Goal: Information Seeking & Learning: Find specific fact

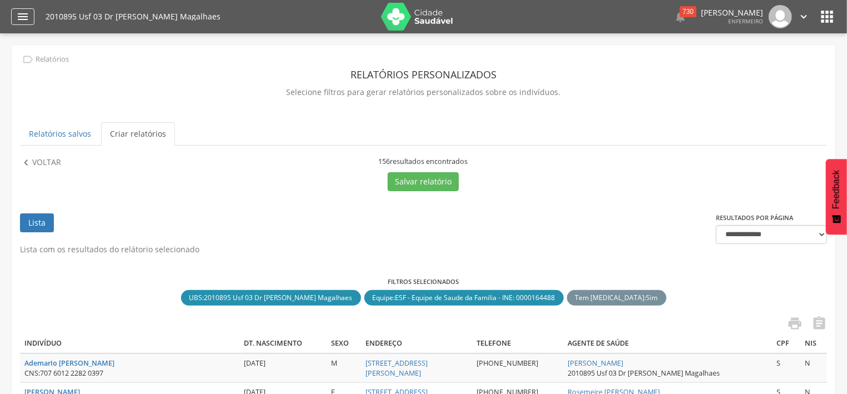
click at [20, 11] on icon "" at bounding box center [22, 16] width 13 height 13
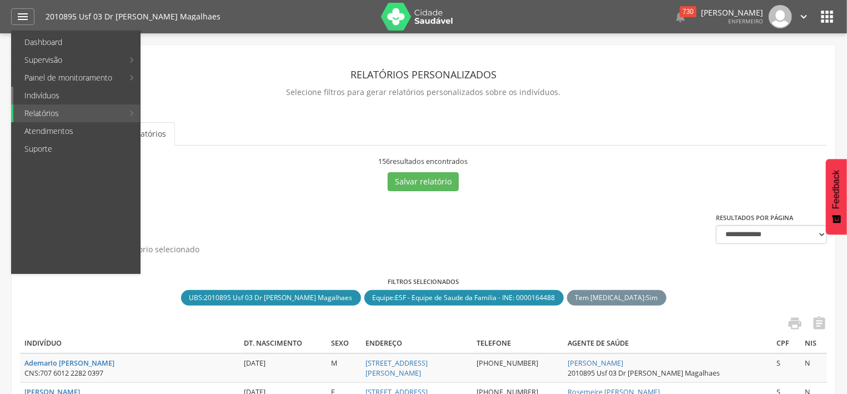
click at [51, 101] on link "Indivíduos" at bounding box center [76, 96] width 127 height 18
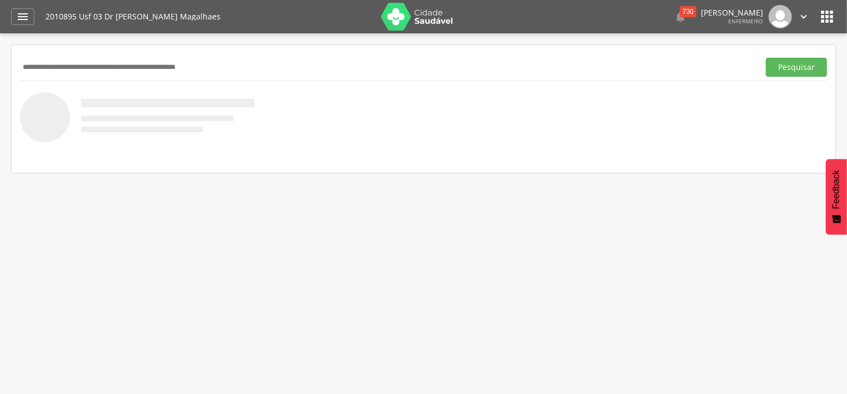
drag, startPoint x: 79, startPoint y: 69, endPoint x: 103, endPoint y: 5, distance: 68.0
click at [94, 58] on input "text" at bounding box center [387, 67] width 735 height 19
type input "******"
click at [788, 64] on button "Pesquisar" at bounding box center [796, 67] width 61 height 19
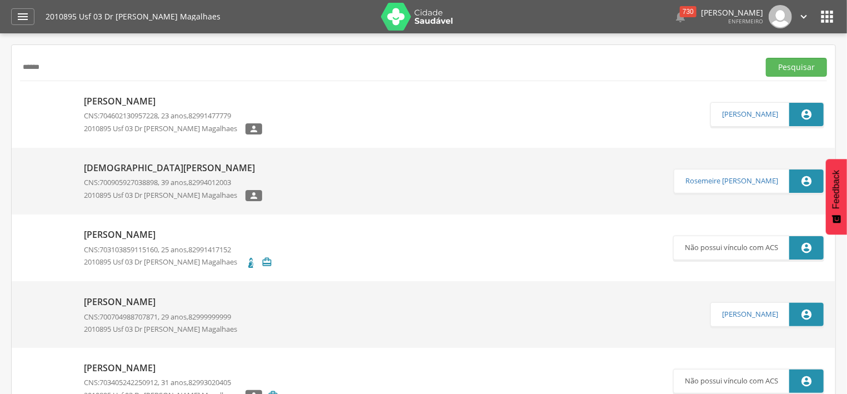
click at [124, 165] on p "[DEMOGRAPHIC_DATA][PERSON_NAME]" at bounding box center [173, 168] width 178 height 13
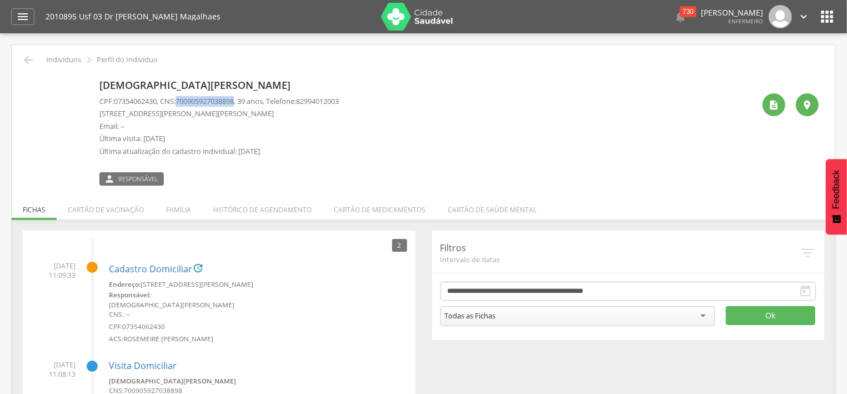
drag, startPoint x: 184, startPoint y: 99, endPoint x: 244, endPoint y: 103, distance: 59.6
click at [234, 103] on span "700905927038898" at bounding box center [205, 101] width 58 height 10
copy span "700905927038898"
click at [32, 61] on icon "" at bounding box center [28, 59] width 13 height 13
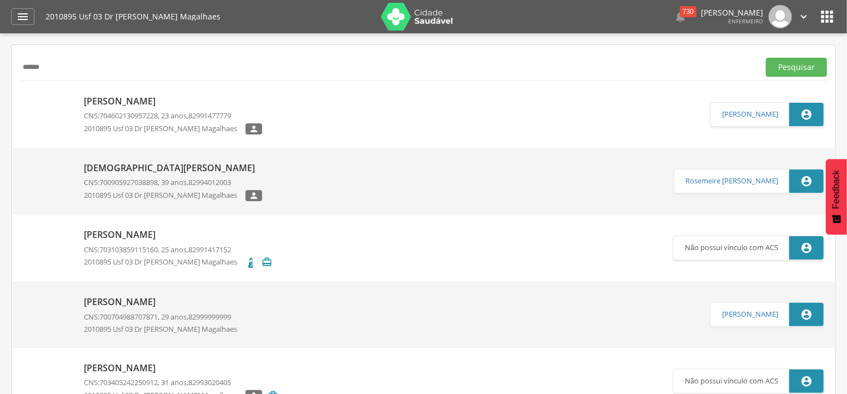
drag, startPoint x: 98, startPoint y: 69, endPoint x: 21, endPoint y: 60, distance: 77.2
click at [22, 68] on input "******" at bounding box center [387, 67] width 735 height 19
type input "********"
click at [790, 63] on button "Pesquisar" at bounding box center [796, 67] width 61 height 19
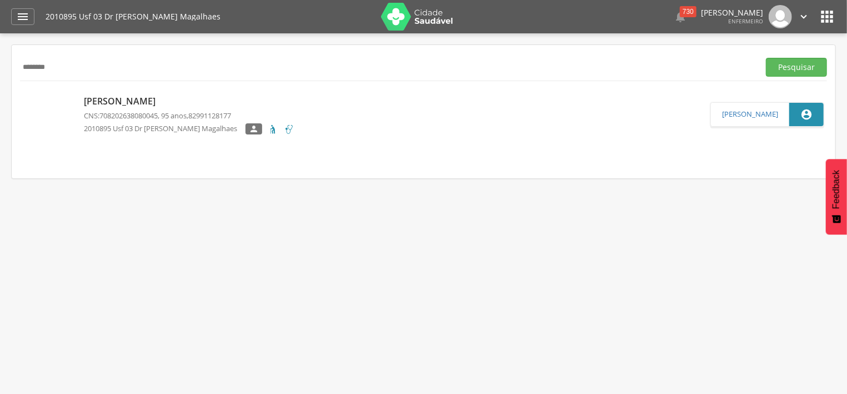
click at [173, 103] on p "[PERSON_NAME]" at bounding box center [189, 101] width 211 height 13
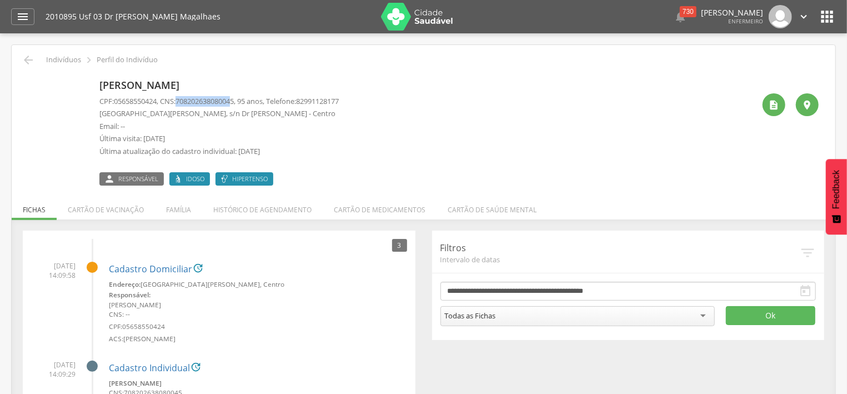
drag, startPoint x: 184, startPoint y: 100, endPoint x: 238, endPoint y: 98, distance: 53.9
click at [234, 99] on span "708202638080045" at bounding box center [205, 101] width 58 height 10
drag, startPoint x: 244, startPoint y: 101, endPoint x: 183, endPoint y: 102, distance: 61.7
click at [183, 102] on span "708202638080045" at bounding box center [205, 101] width 58 height 10
copy span "708202638080045"
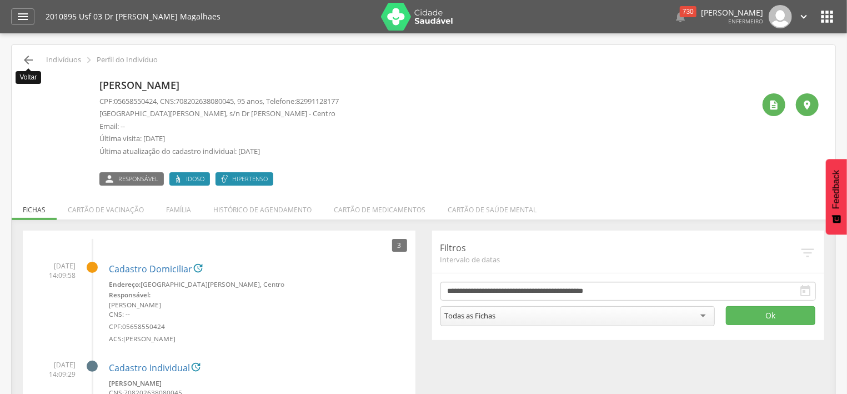
click at [28, 59] on icon "" at bounding box center [28, 59] width 13 height 13
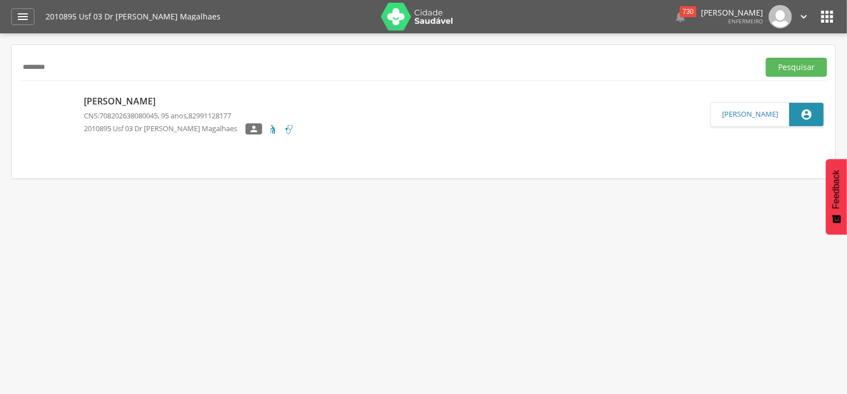
drag, startPoint x: 66, startPoint y: 71, endPoint x: 17, endPoint y: 71, distance: 48.9
click at [20, 71] on input "********" at bounding box center [387, 67] width 735 height 19
click at [807, 62] on button "Pesquisar" at bounding box center [796, 67] width 61 height 19
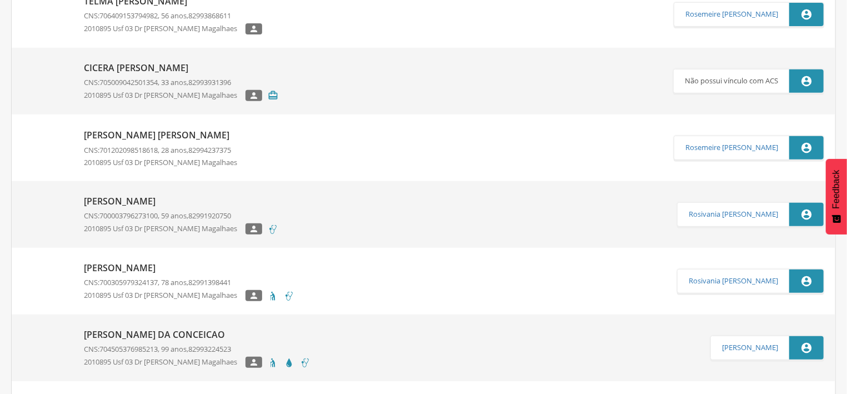
scroll to position [238, 0]
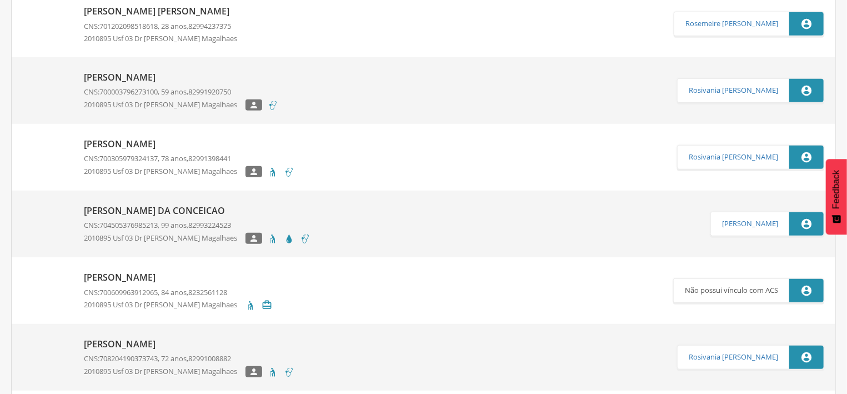
click at [196, 215] on p "[PERSON_NAME] da Conceicao" at bounding box center [197, 210] width 227 height 13
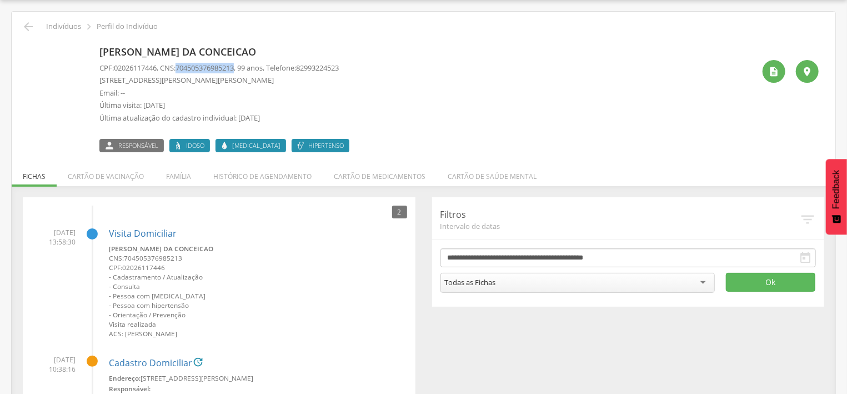
drag, startPoint x: 184, startPoint y: 65, endPoint x: 243, endPoint y: 73, distance: 59.9
click at [243, 73] on p "CPF: 02026117446 , CNS: [PHONE_NUMBER] , 99 anos, Telefone: [PHONE_NUMBER]" at bounding box center [218, 68] width 239 height 11
copy span "704505376985213"
click at [30, 25] on icon "" at bounding box center [28, 26] width 13 height 13
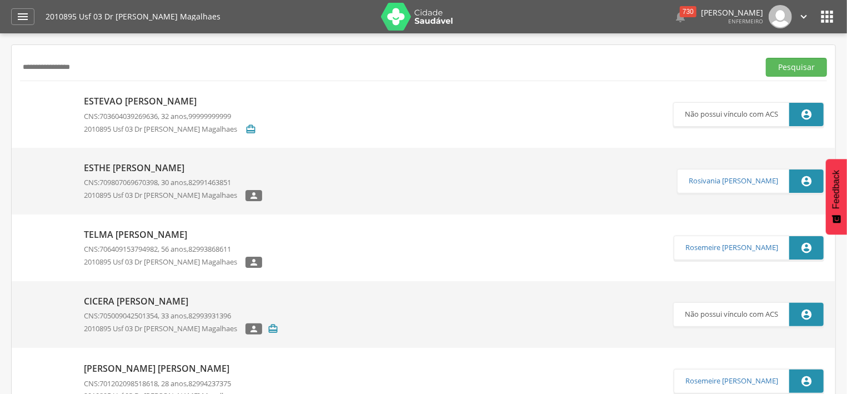
drag, startPoint x: 96, startPoint y: 62, endPoint x: 33, endPoint y: 48, distance: 64.3
click at [26, 64] on input "**********" at bounding box center [387, 67] width 735 height 19
type input "*"
type input "**********"
click at [787, 62] on button "Pesquisar" at bounding box center [796, 67] width 61 height 19
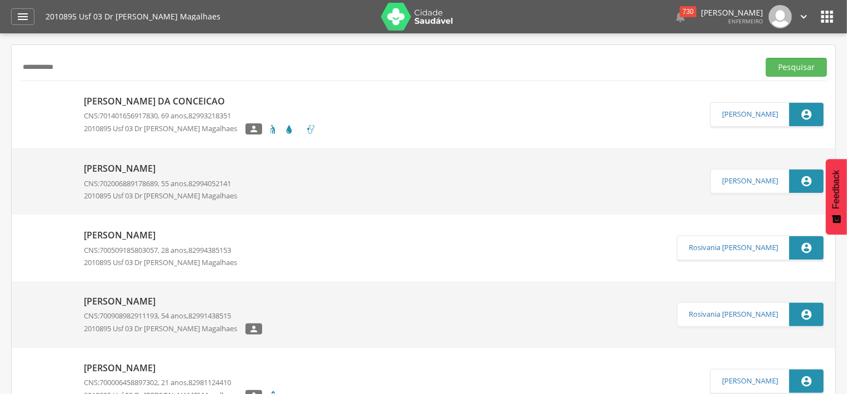
click at [136, 112] on span "701401656917830" at bounding box center [128, 116] width 58 height 10
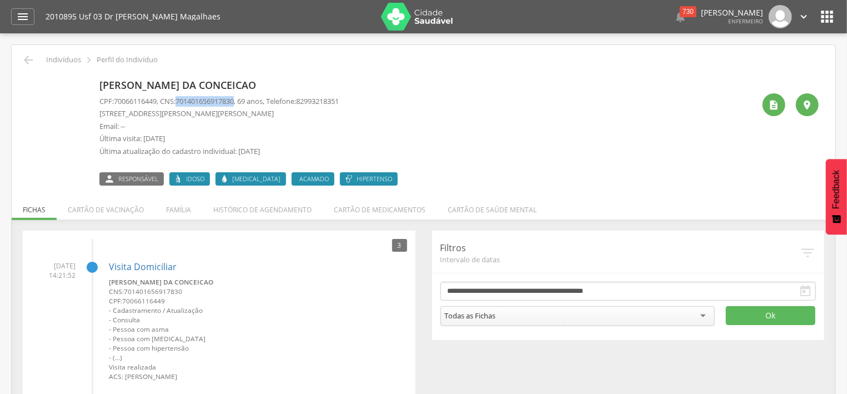
drag, startPoint x: 183, startPoint y: 102, endPoint x: 244, endPoint y: 102, distance: 61.1
click at [234, 102] on span "701401656917830" at bounding box center [205, 101] width 58 height 10
copy span "701401656917830"
click at [30, 57] on icon "" at bounding box center [28, 59] width 13 height 13
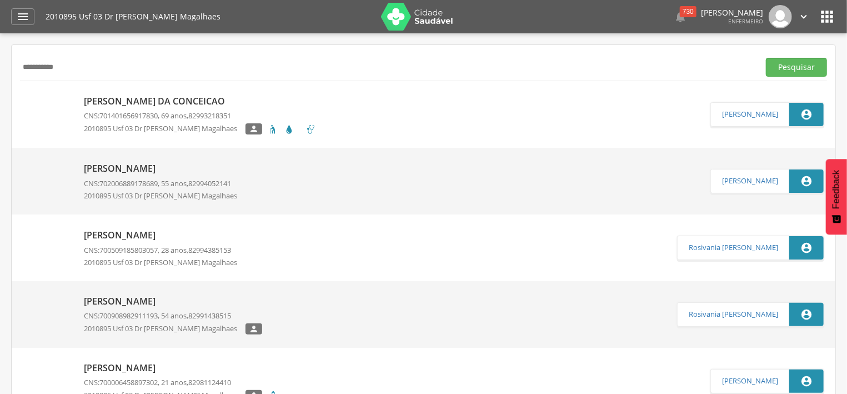
drag, startPoint x: 67, startPoint y: 75, endPoint x: 0, endPoint y: 53, distance: 70.6
click at [20, 66] on input "**********" at bounding box center [387, 67] width 735 height 19
click at [802, 65] on button "Pesquisar" at bounding box center [796, 67] width 61 height 19
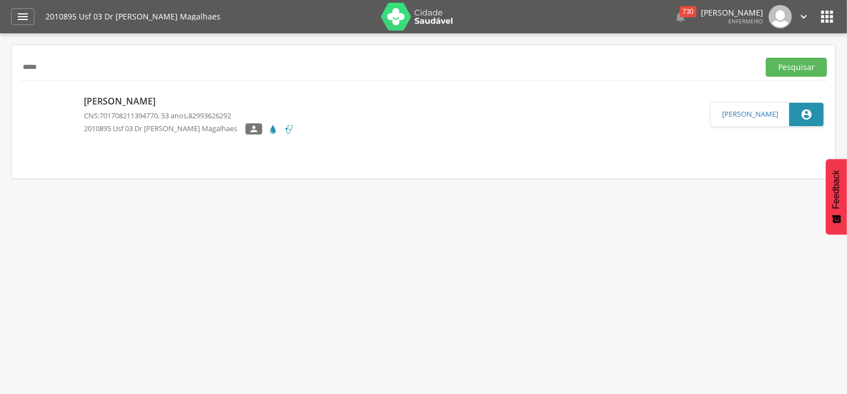
click at [146, 121] on p "CNS: 701708211394770 , 53 anos, 82993626292" at bounding box center [189, 116] width 211 height 11
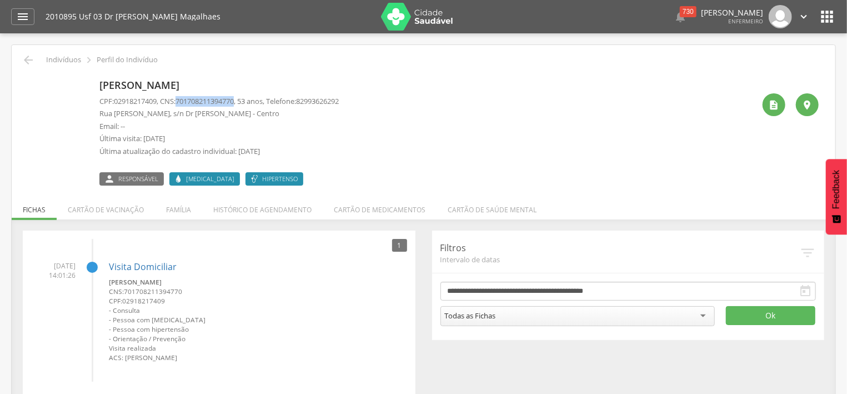
drag, startPoint x: 184, startPoint y: 101, endPoint x: 244, endPoint y: 99, distance: 60.6
click at [234, 99] on span "701708211394770" at bounding box center [205, 101] width 58 height 10
copy span "701708211394770"
click at [27, 53] on div " Indivíduos  Perfil do Indivíduo [PERSON_NAME] CPF: 02918217409 , CNS: [PHONE…" at bounding box center [424, 226] width 824 height 362
click at [25, 57] on icon "" at bounding box center [28, 59] width 13 height 13
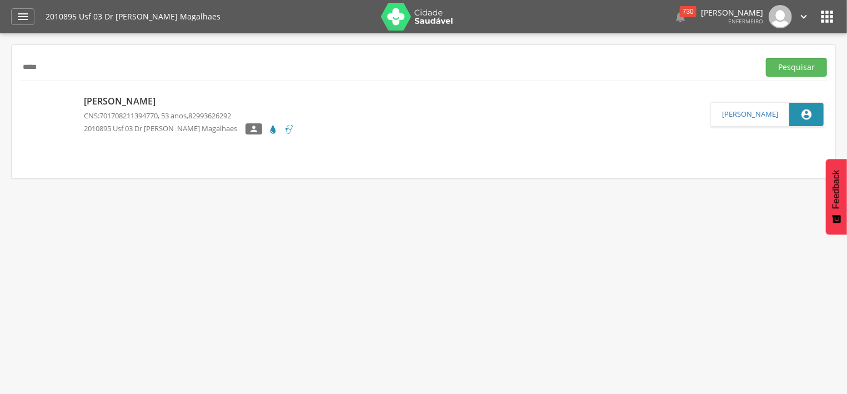
drag, startPoint x: 64, startPoint y: 73, endPoint x: 56, endPoint y: 72, distance: 8.4
click at [56, 72] on input "*****" at bounding box center [387, 67] width 735 height 19
type input "*"
type input "**********"
click at [797, 69] on button "Pesquisar" at bounding box center [796, 67] width 61 height 19
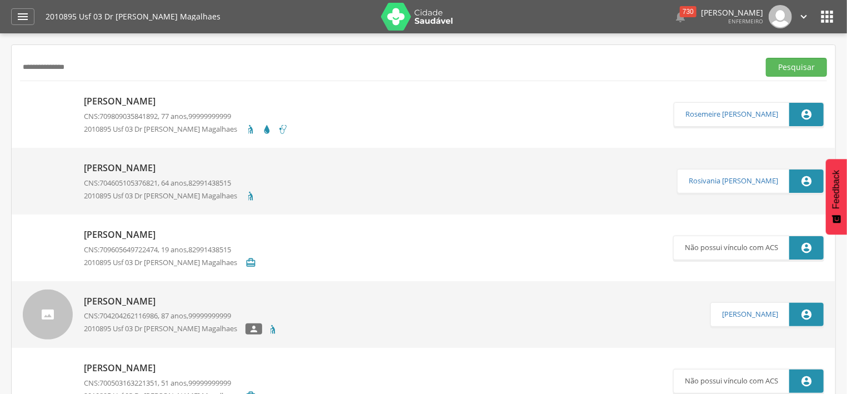
click at [194, 106] on p "[PERSON_NAME]" at bounding box center [186, 101] width 204 height 13
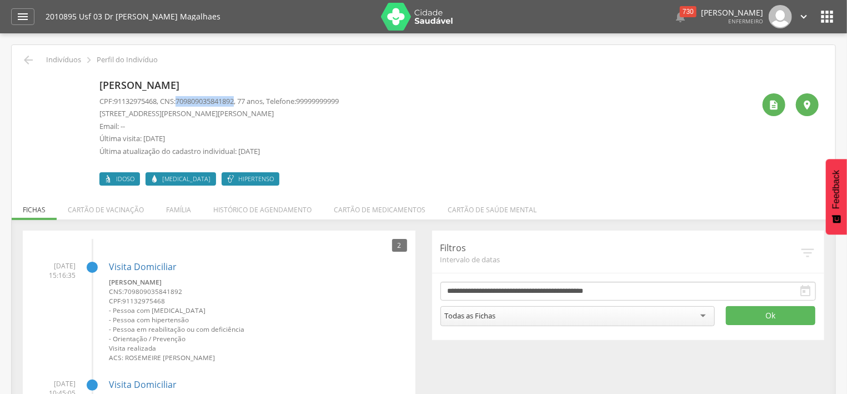
drag, startPoint x: 183, startPoint y: 99, endPoint x: 244, endPoint y: 102, distance: 61.7
click at [234, 102] on span "709809035841892" at bounding box center [205, 101] width 58 height 10
copy span "709809035841892"
click at [247, 101] on p "CPF: 91132975468 , CNS: [PHONE_NUMBER] , 77 anos, Telefone: [PHONE_NUMBER]" at bounding box center [218, 101] width 239 height 11
drag, startPoint x: 247, startPoint y: 101, endPoint x: 184, endPoint y: 102, distance: 62.8
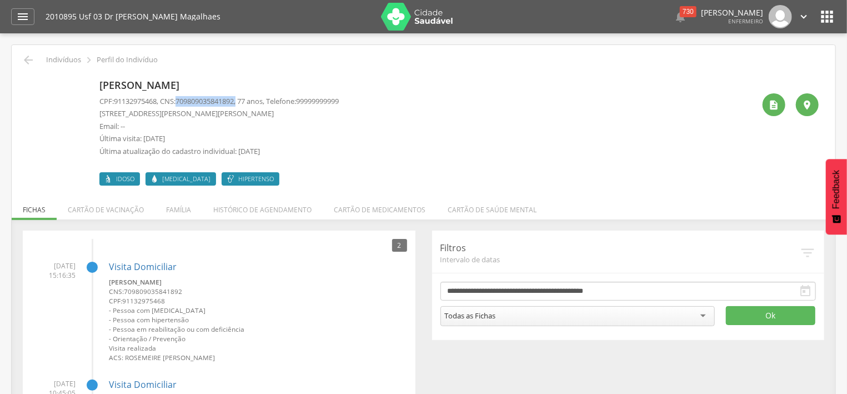
click at [184, 102] on p "CPF: 91132975468 , CNS: [PHONE_NUMBER] , 77 anos, Telefone: [PHONE_NUMBER]" at bounding box center [218, 101] width 239 height 11
click at [209, 138] on p "Última visita: [DATE]" at bounding box center [218, 138] width 239 height 11
click at [23, 16] on icon "" at bounding box center [22, 16] width 13 height 13
